Goal: Transaction & Acquisition: Purchase product/service

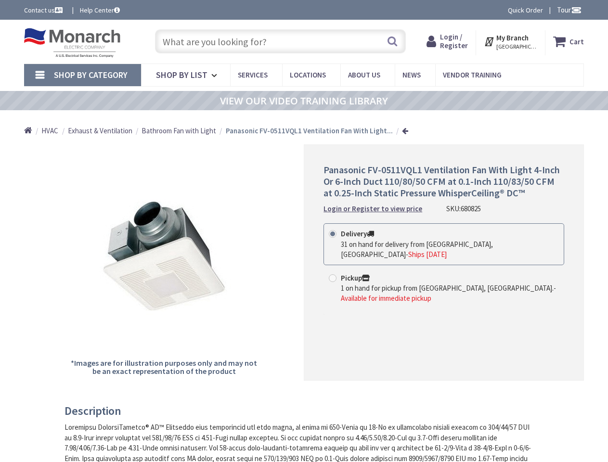
click at [304, 231] on div "Panasonic FV-0511VQL1 Ventilation Fan With Light 4-Inch Or 6-Inch Duct 110/80/5…" at bounding box center [444, 262] width 280 height 236
click at [567, 10] on span "Tour" at bounding box center [569, 9] width 25 height 9
click at [510, 41] on strong "My Branch" at bounding box center [512, 37] width 32 height 9
click at [82, 75] on span "Shop By Category" at bounding box center [91, 74] width 74 height 11
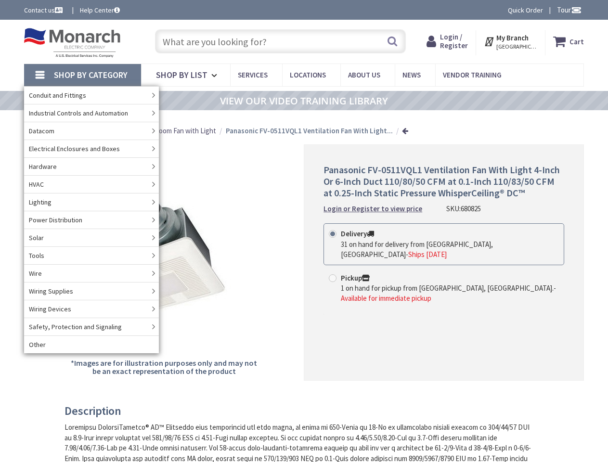
click at [444, 273] on label "Pickup 1 on hand for pickup from [GEOGRAPHIC_DATA], [GEOGRAPHIC_DATA]. - Availa…" at bounding box center [444, 288] width 230 height 31
click at [337, 275] on input "Pickup 1 on hand for pickup from [GEOGRAPHIC_DATA], [GEOGRAPHIC_DATA]. - Availa…" at bounding box center [334, 278] width 6 height 6
radio input "true"
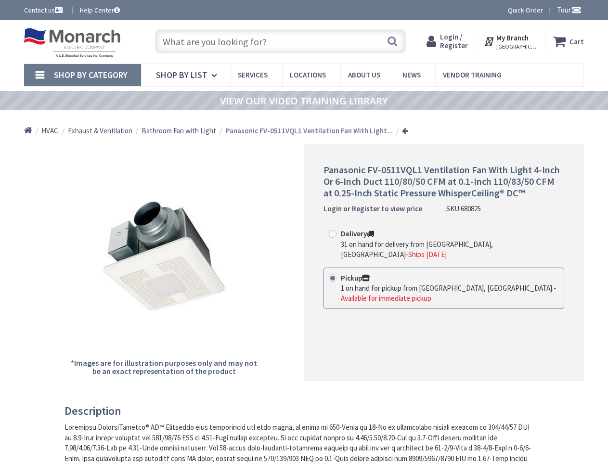
click at [300, 411] on h3 "Description" at bounding box center [299, 411] width 471 height 13
